Goal: Share content: Share content

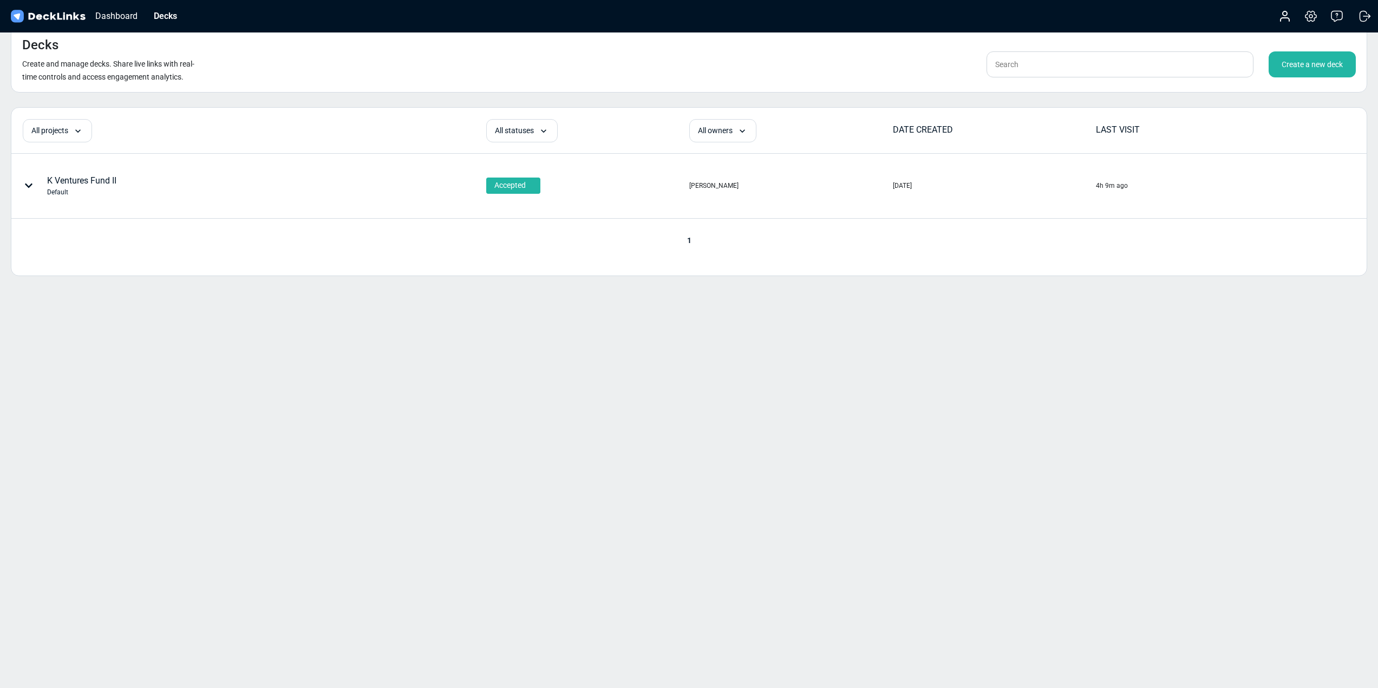
click at [1314, 72] on div "Create a new deck" at bounding box center [1312, 64] width 87 height 26
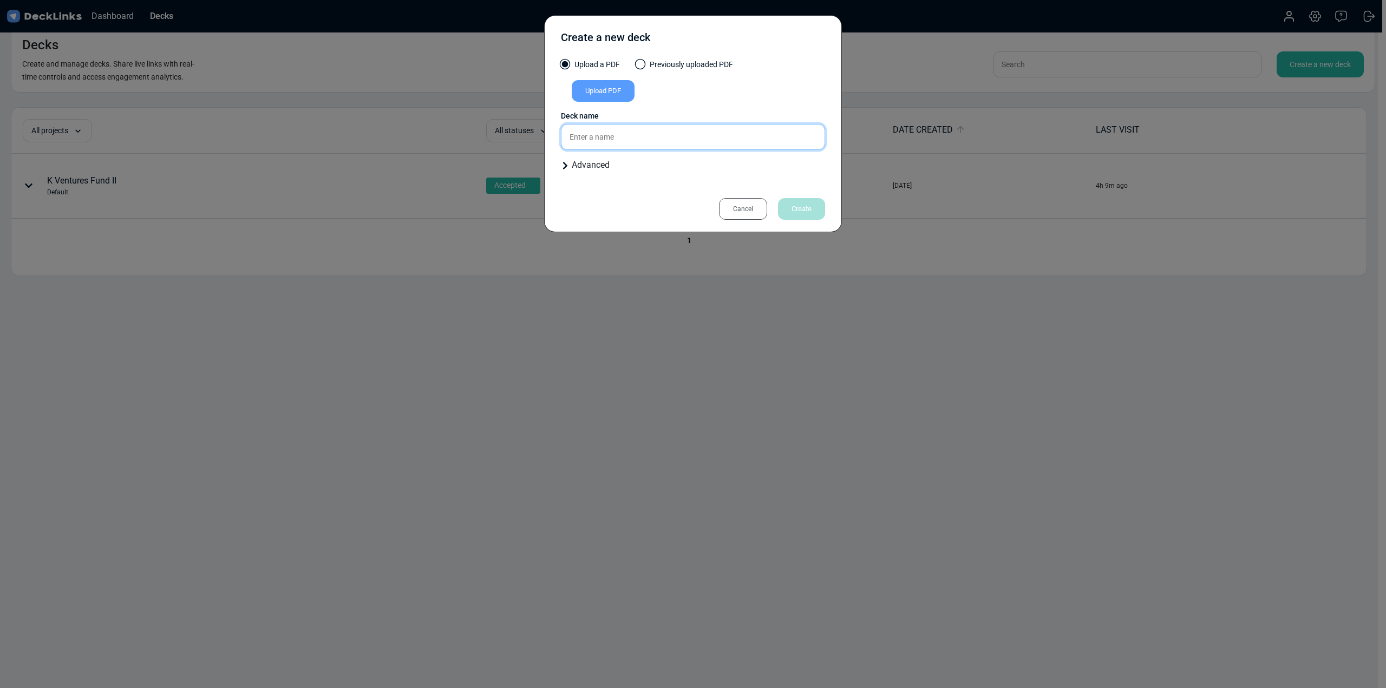
click at [627, 137] on input "text" at bounding box center [693, 137] width 264 height 26
click at [738, 203] on div "Cancel" at bounding box center [743, 209] width 48 height 22
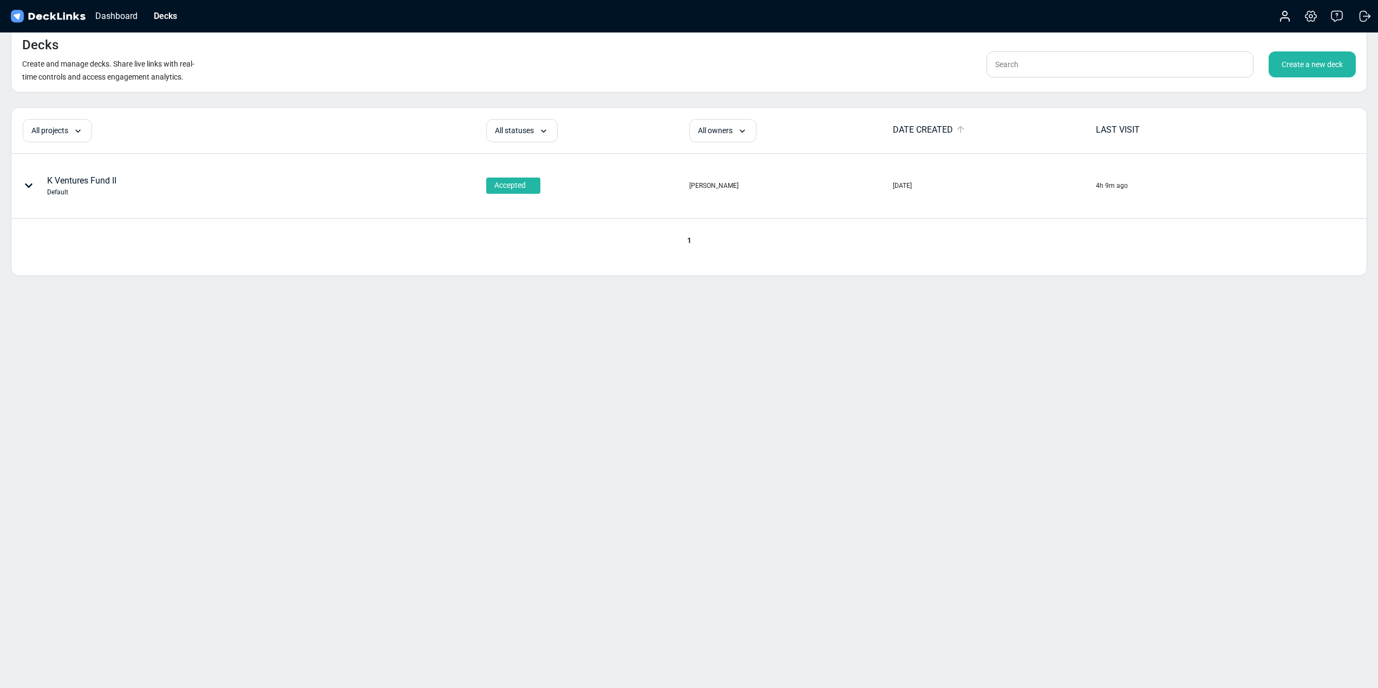
click at [86, 186] on div "K Ventures Fund II Default" at bounding box center [81, 185] width 69 height 23
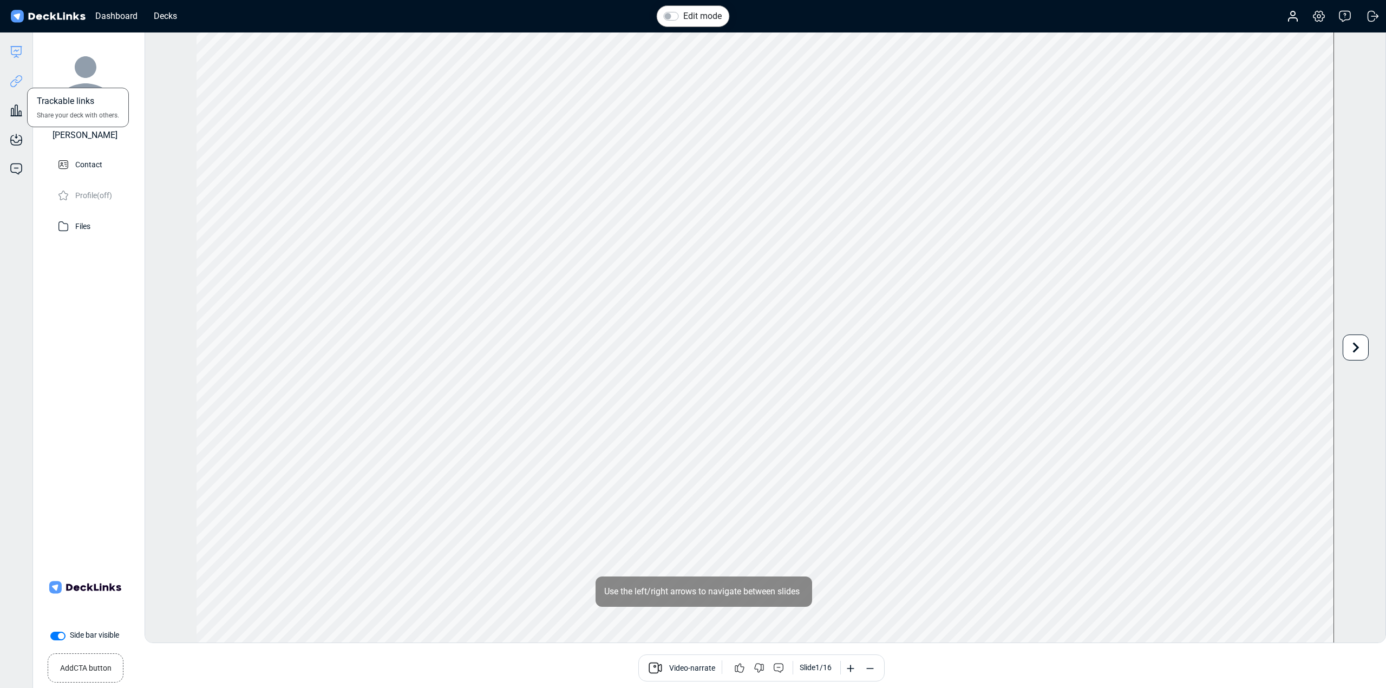
click at [18, 81] on icon at bounding box center [16, 81] width 13 height 13
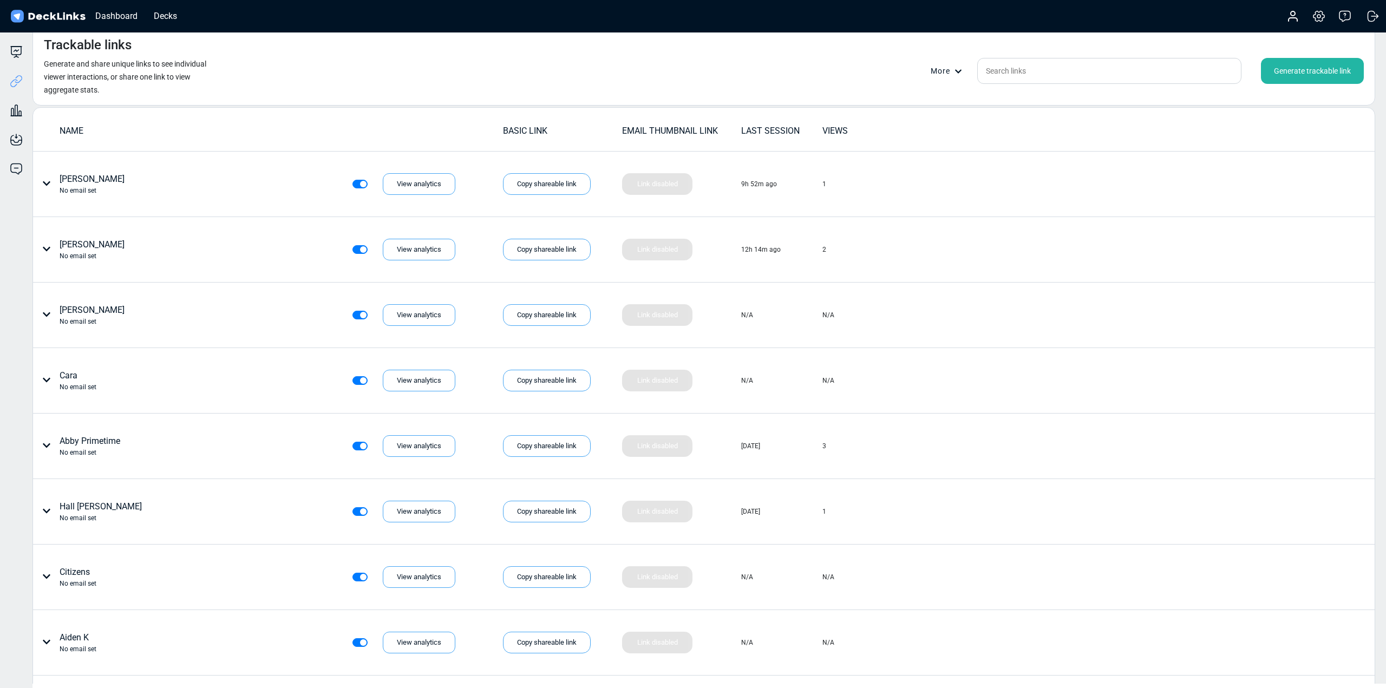
click at [1299, 73] on div "Generate trackable link" at bounding box center [1312, 71] width 103 height 26
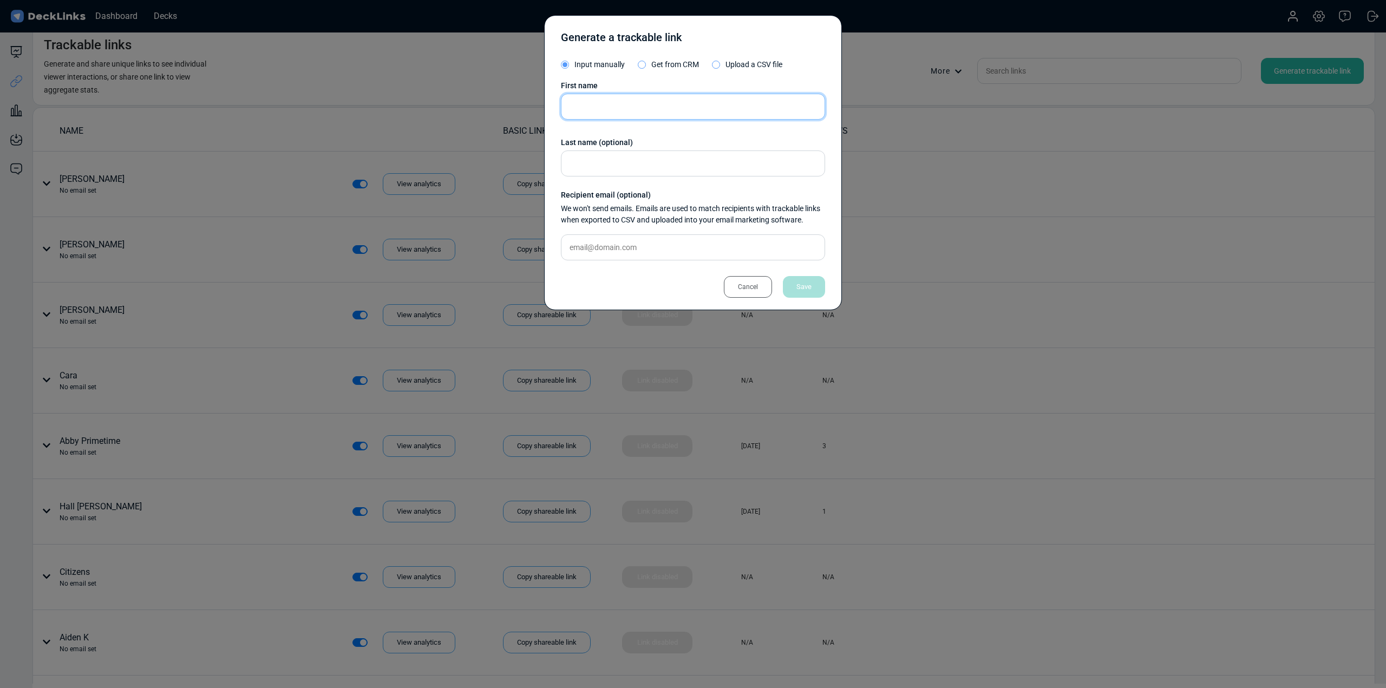
click at [683, 112] on input "text" at bounding box center [693, 107] width 264 height 26
type input "[PERSON_NAME]"
click at [806, 285] on div "Save" at bounding box center [804, 287] width 42 height 22
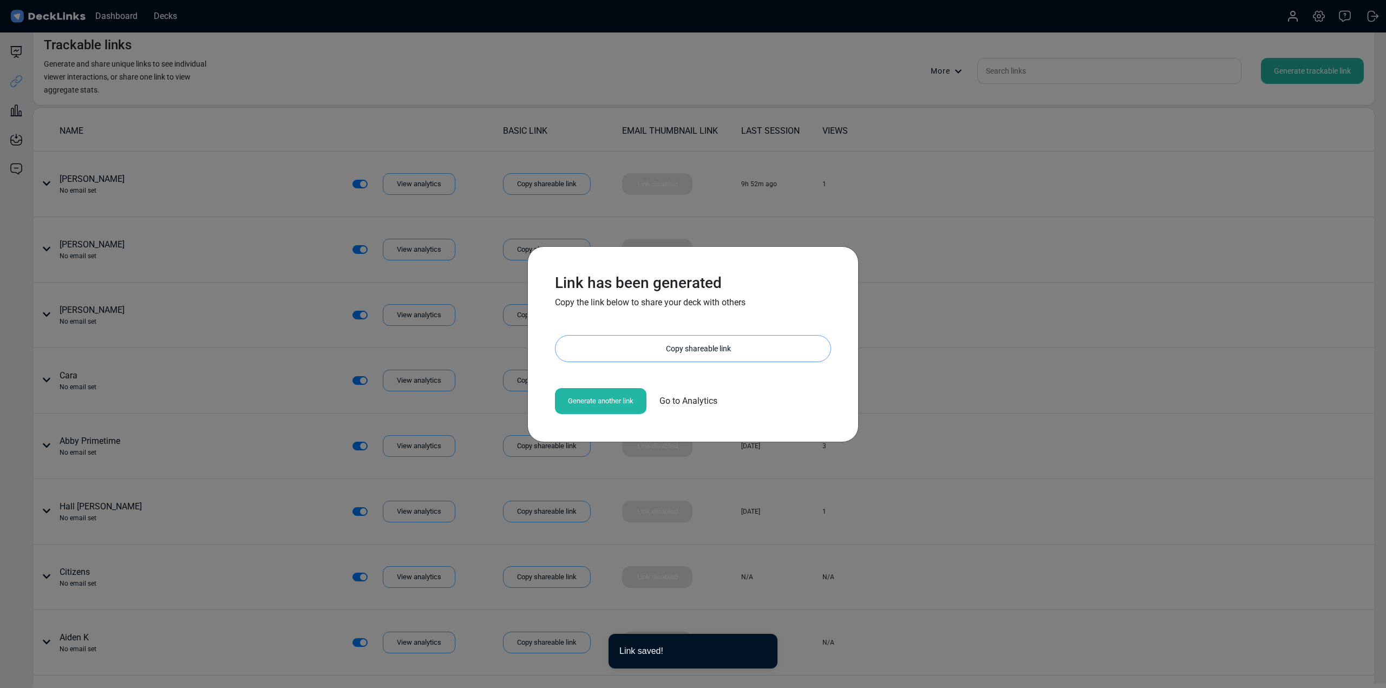
click at [643, 353] on div "Copy shareable link" at bounding box center [698, 349] width 264 height 26
click at [967, 240] on div "Link has been generated Copy the link below to share your deck with others [URL…" at bounding box center [693, 344] width 1386 height 688
